Goal: Find specific page/section: Find specific page/section

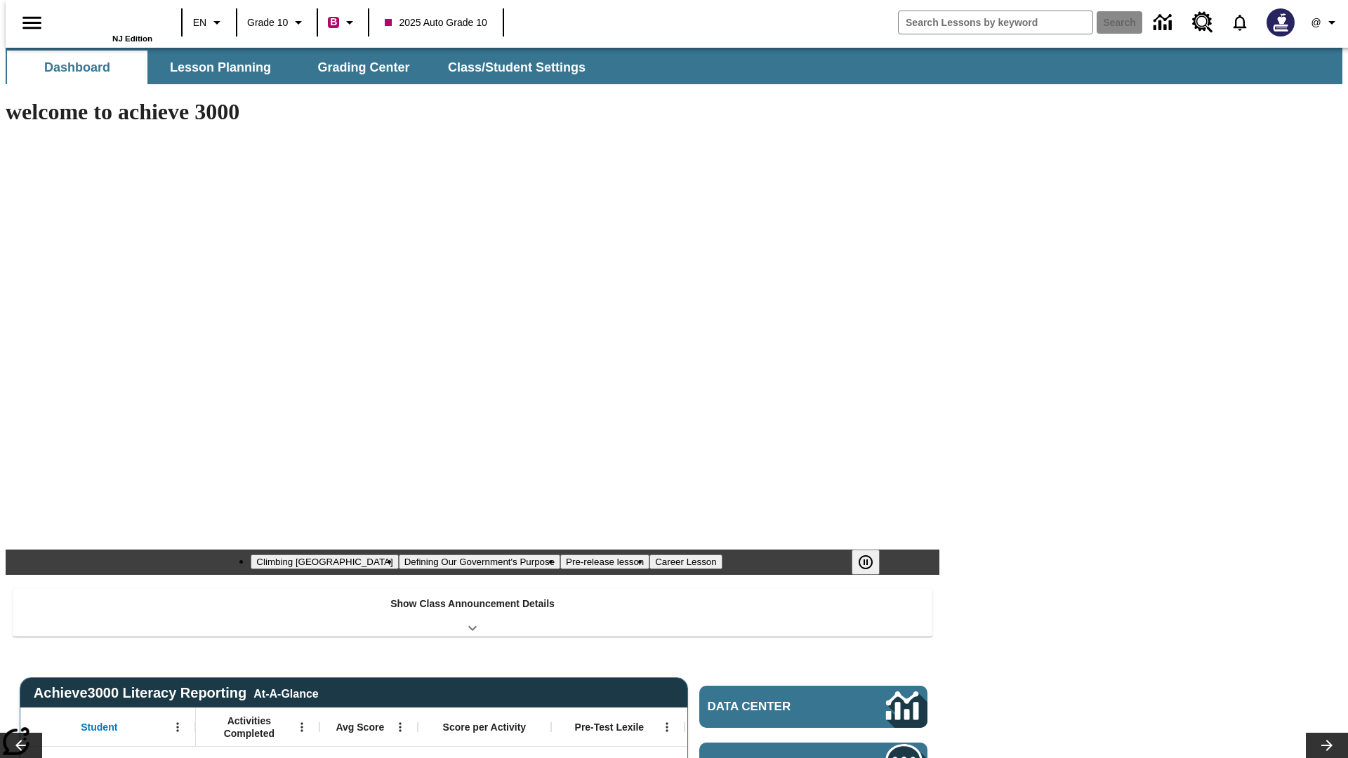
type input "-1"
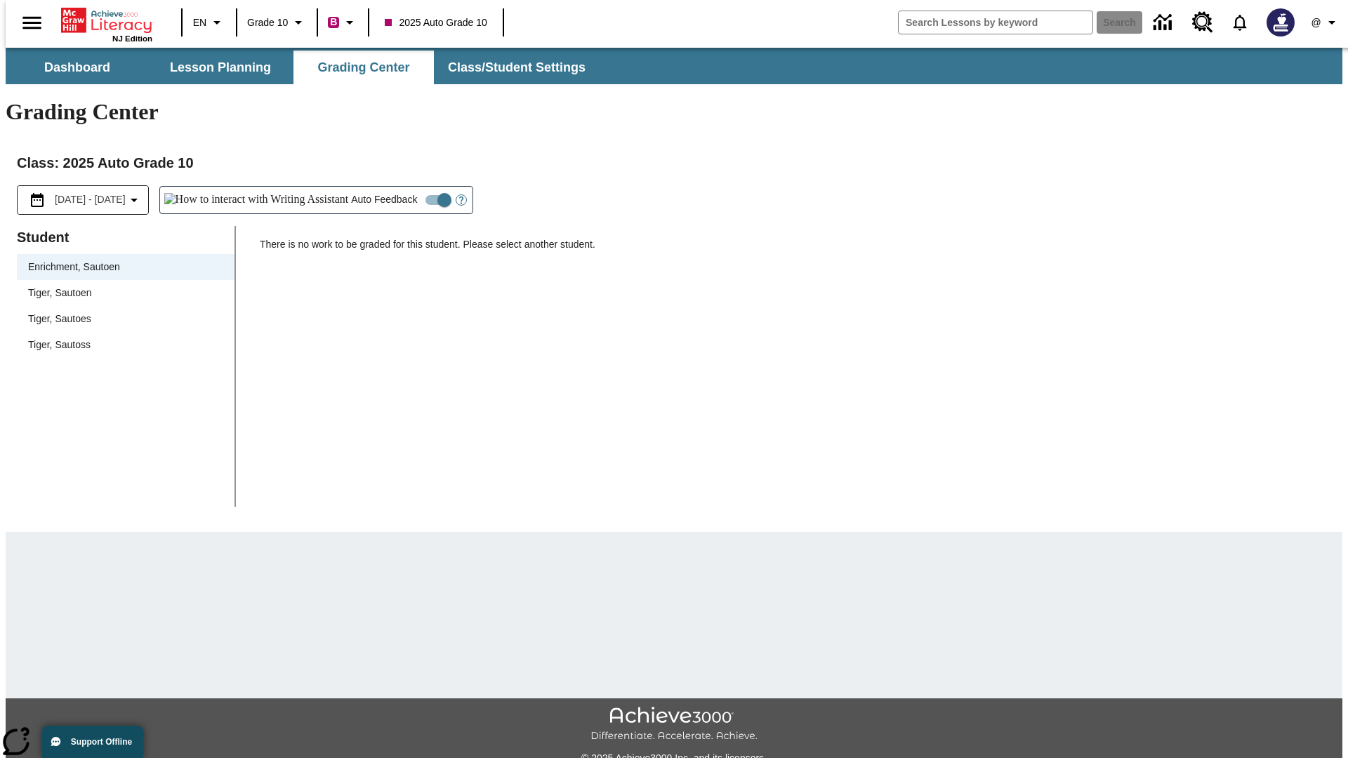
click at [121, 286] on span "Tiger, Sautoen" at bounding box center [125, 293] width 195 height 15
